Goal: Information Seeking & Learning: Learn about a topic

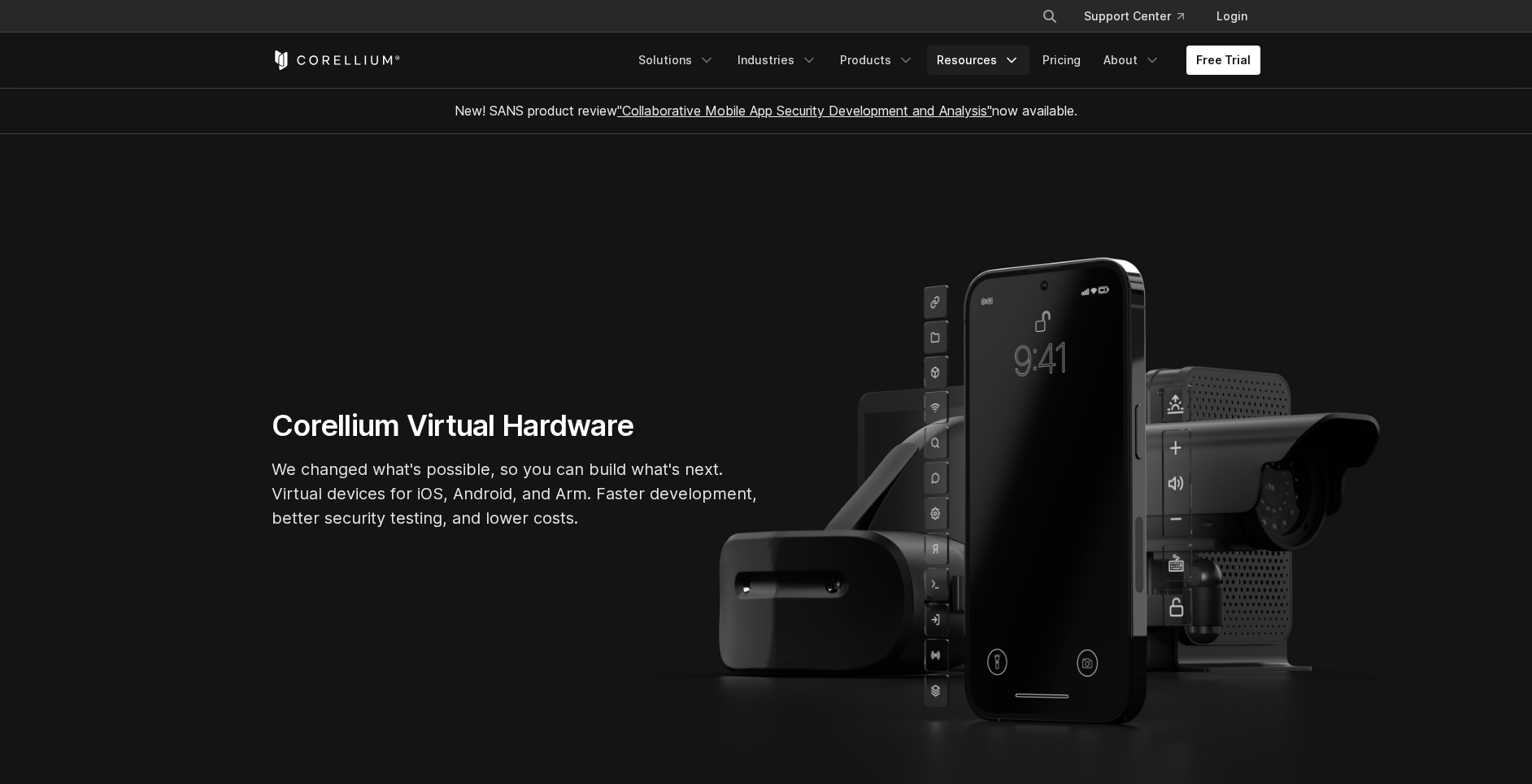
click at [980, 67] on link "Resources" at bounding box center [979, 60] width 102 height 29
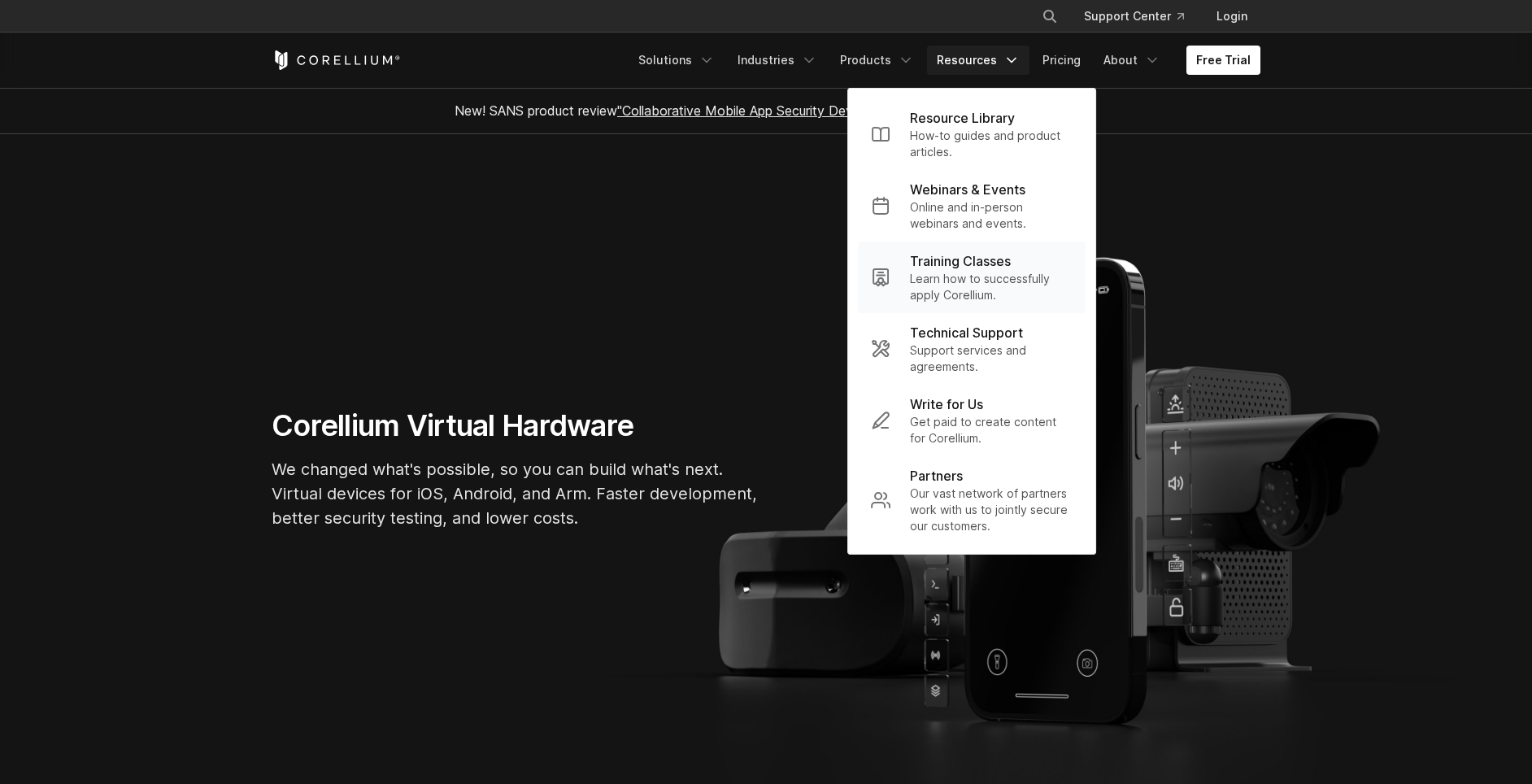
click at [965, 268] on p "Training Classes" at bounding box center [961, 260] width 100 height 20
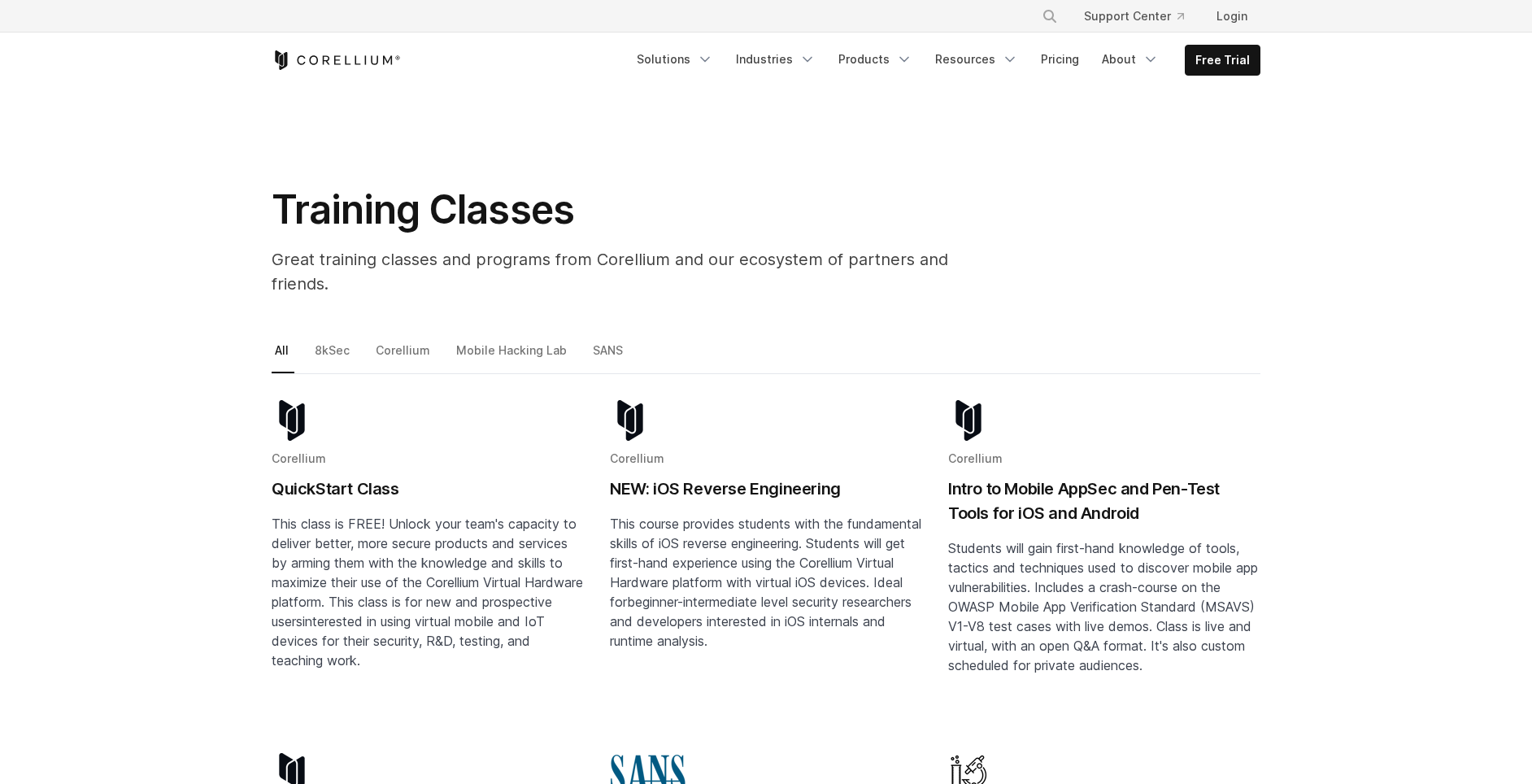
click at [780, 559] on p "This course provides students with the fundamental skills of iOS reverse engine…" at bounding box center [766, 582] width 313 height 136
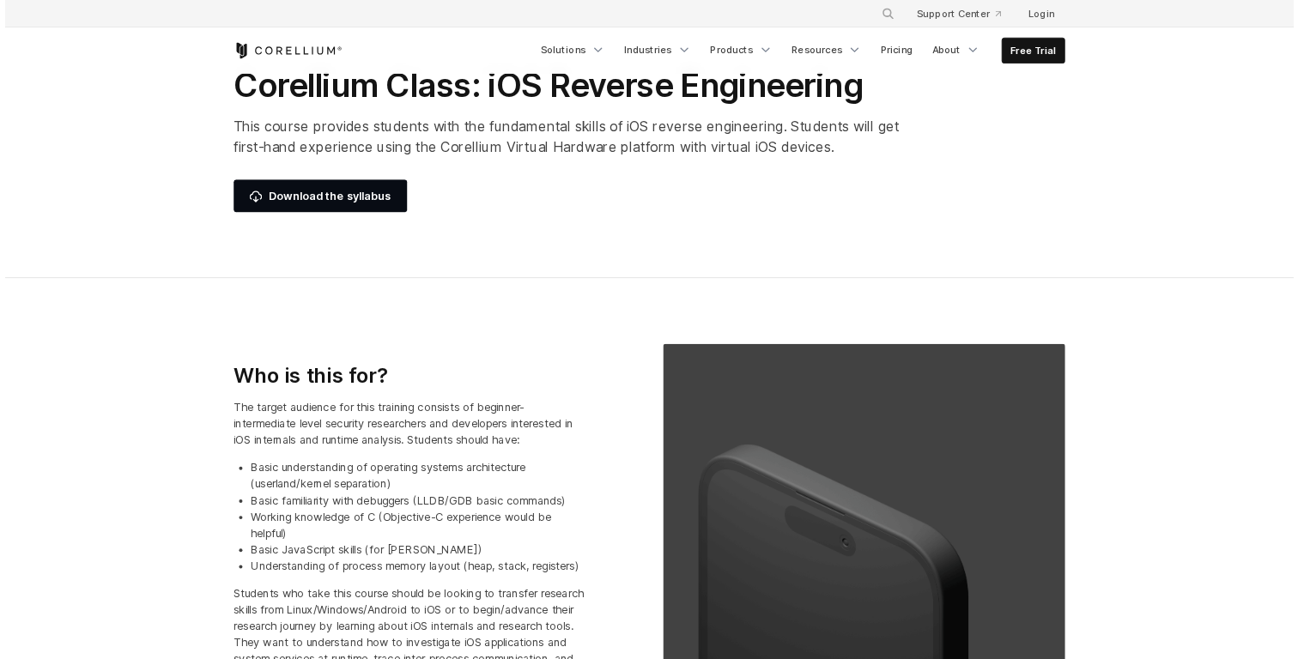
scroll to position [170, 0]
